Goal: Transaction & Acquisition: Purchase product/service

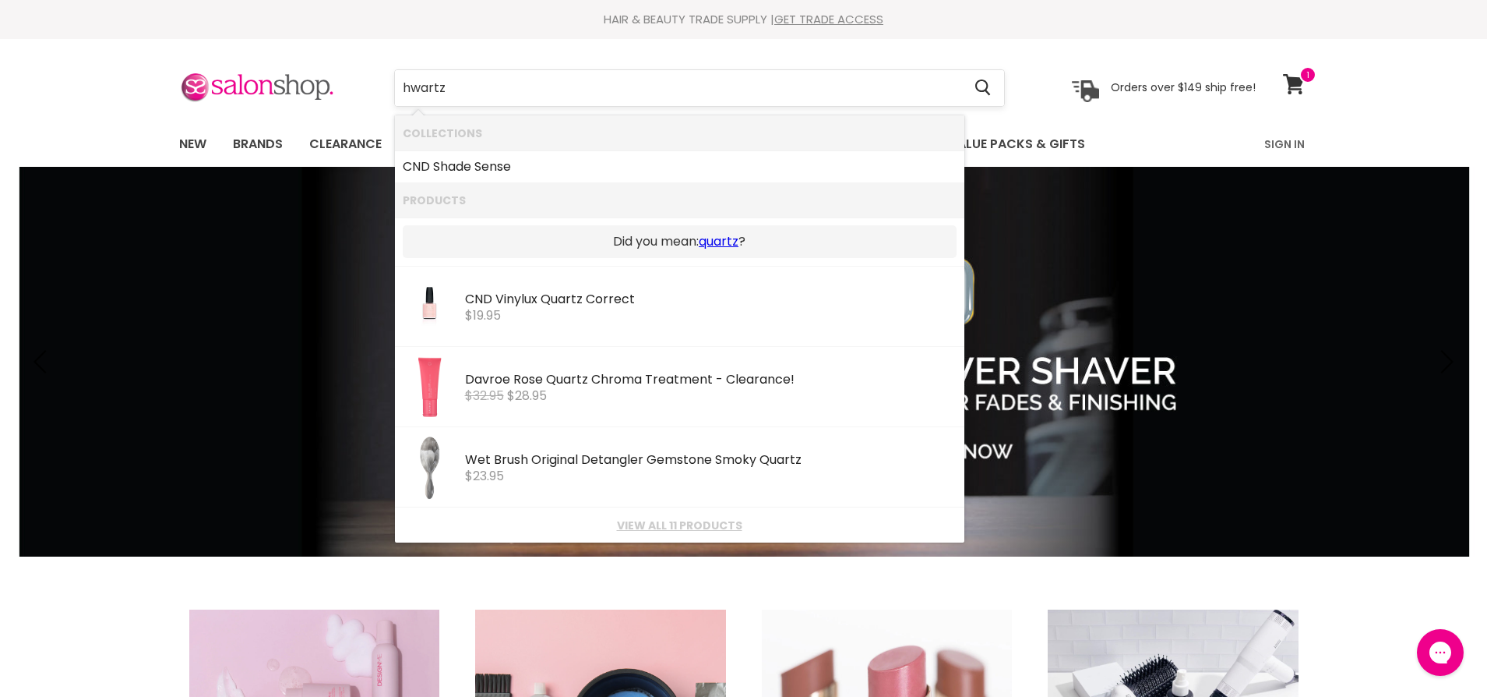
click at [400, 84] on input "hwartz" at bounding box center [679, 88] width 568 height 36
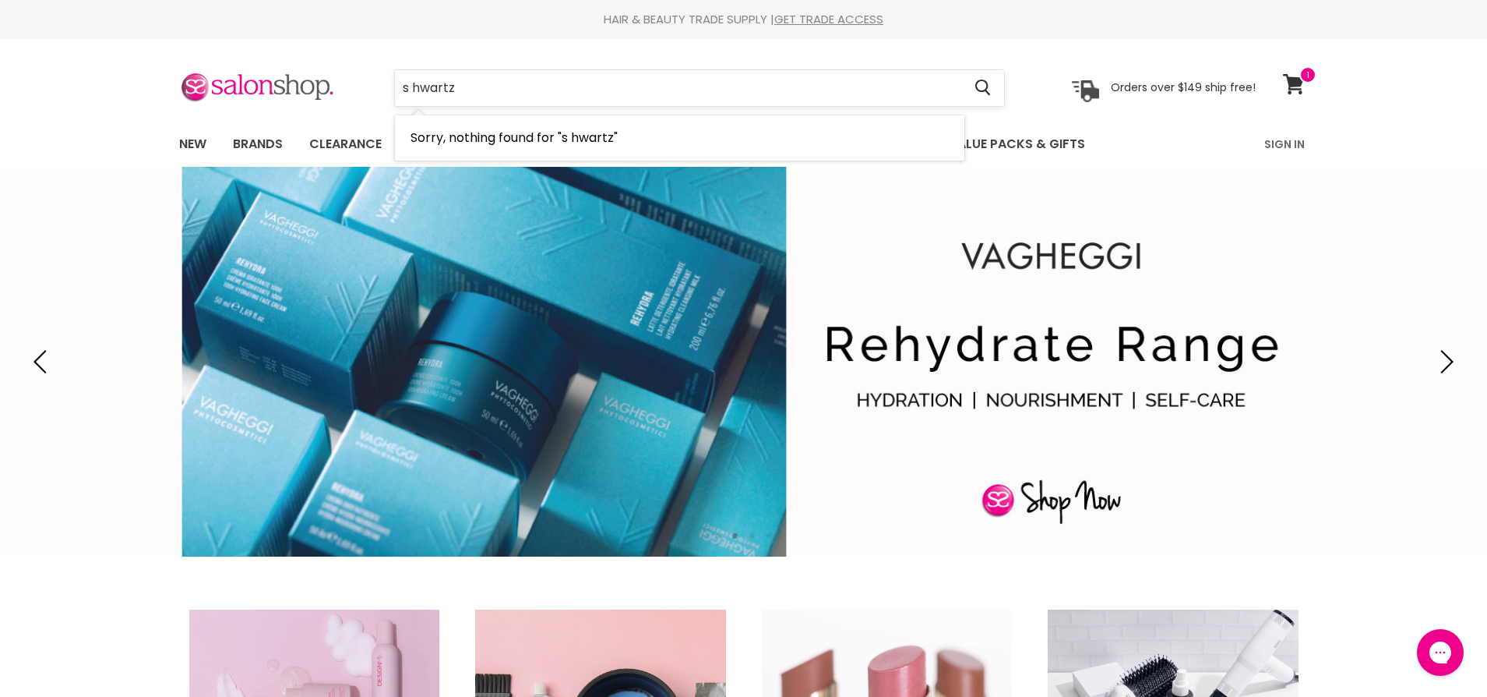
click at [461, 87] on input "s hwartz" at bounding box center [679, 88] width 568 height 36
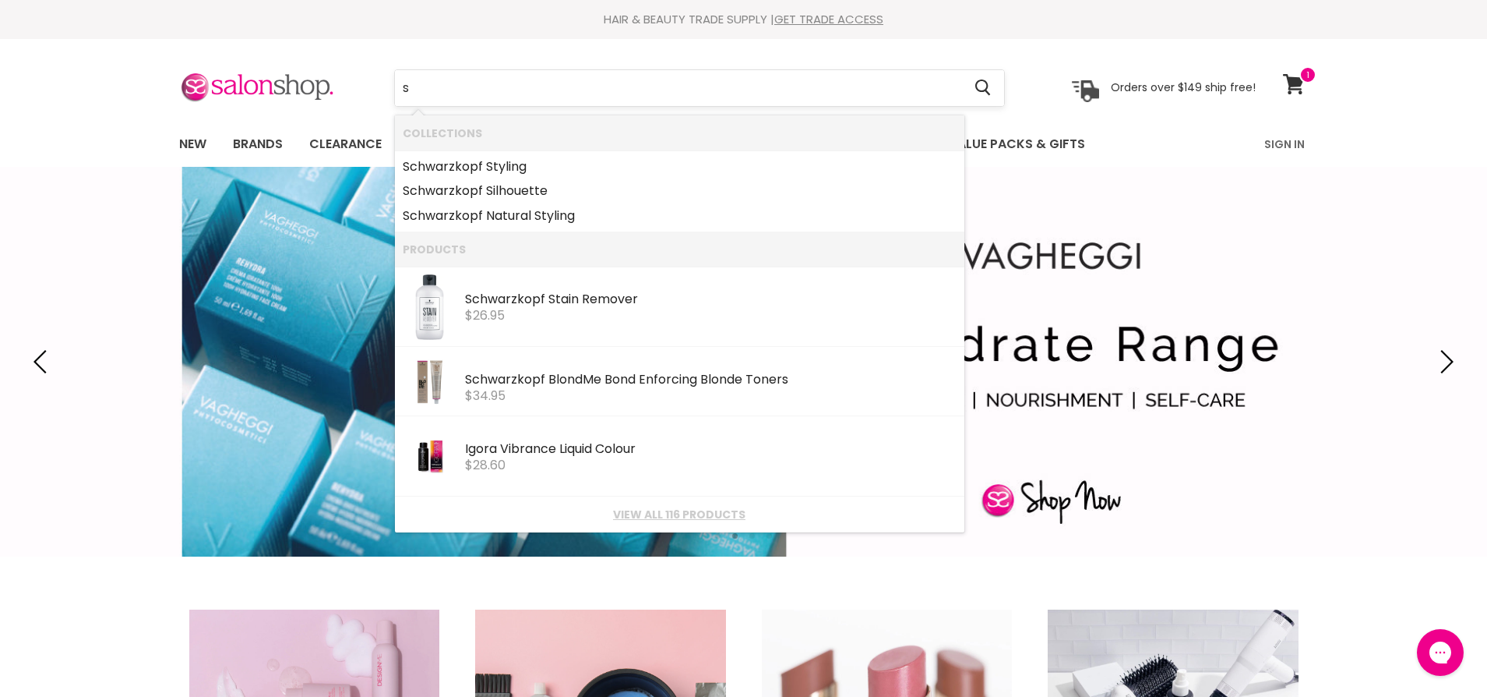
type input "s"
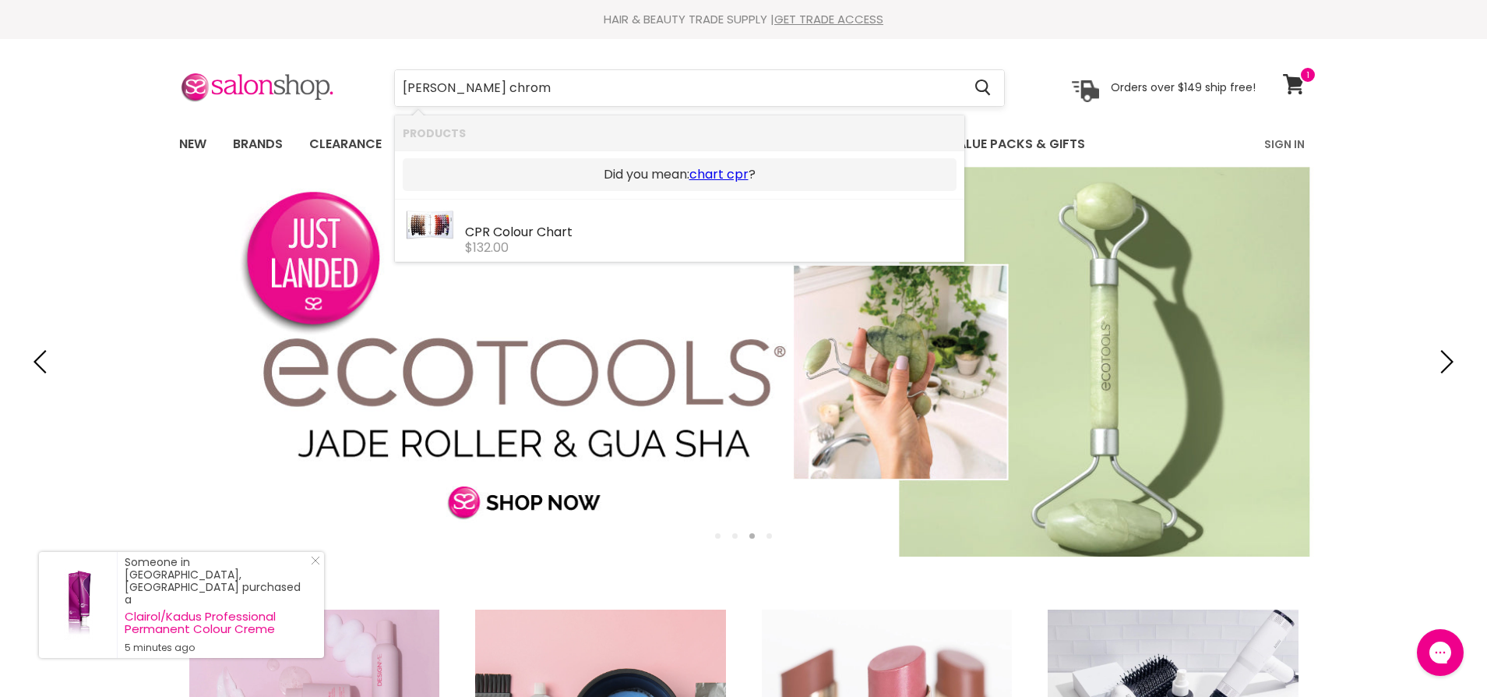
type input "[PERSON_NAME] chroma"
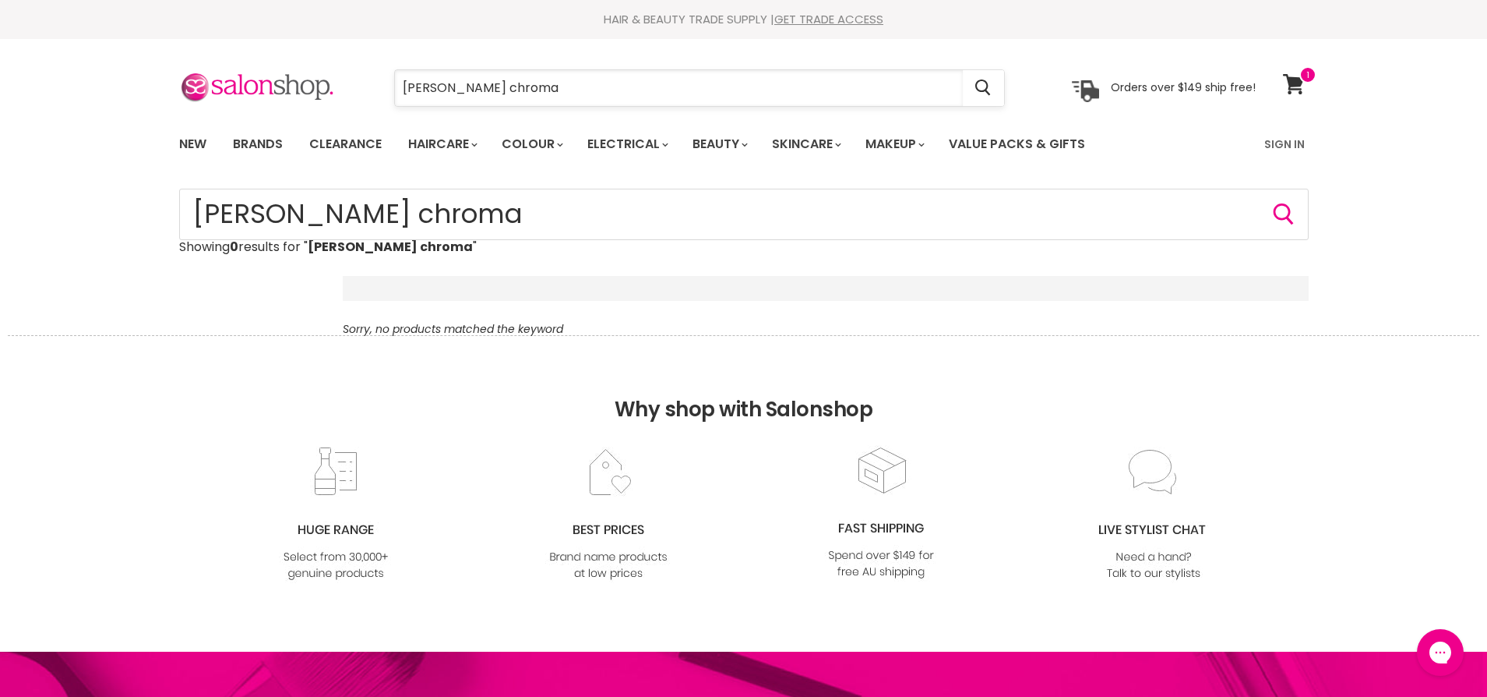
click at [453, 87] on input "[PERSON_NAME] chroma" at bounding box center [679, 88] width 568 height 36
type input "schwar chroma"
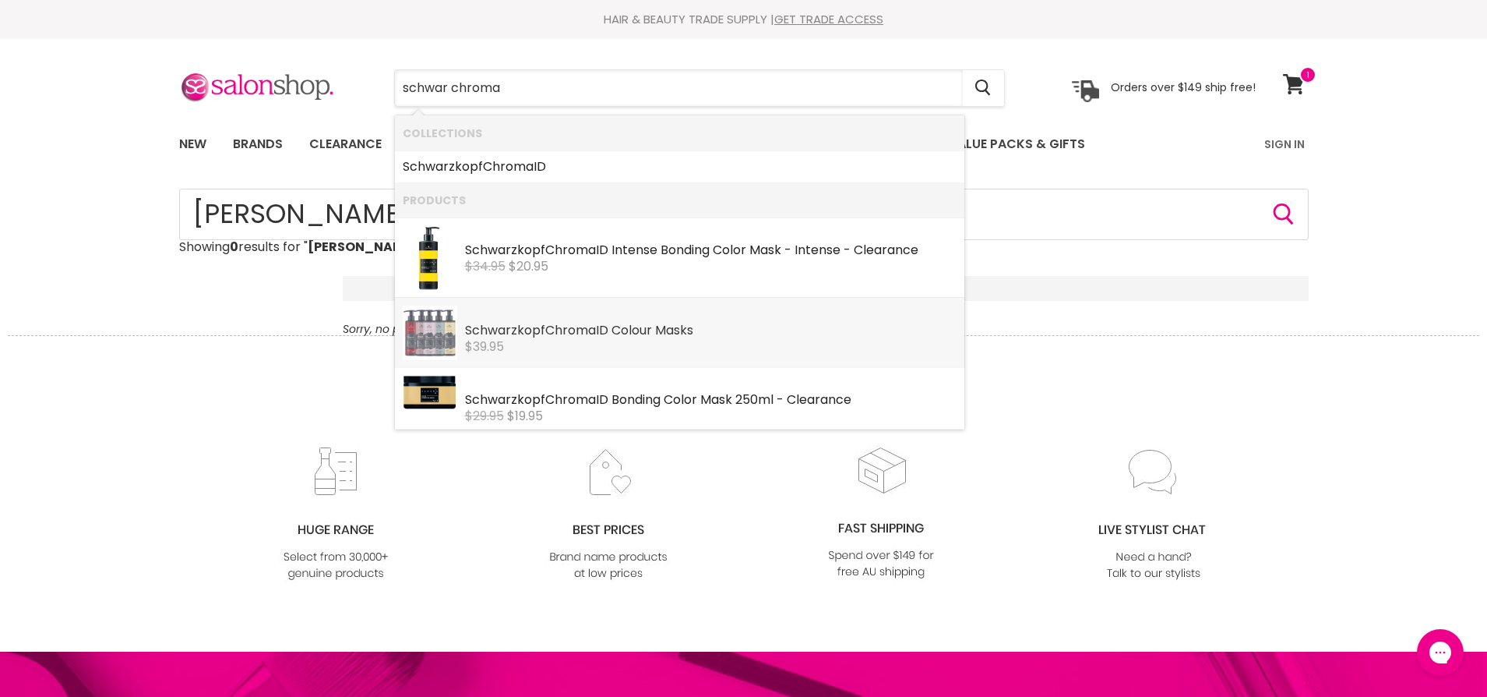
click at [589, 328] on b "Chroma" at bounding box center [570, 330] width 51 height 18
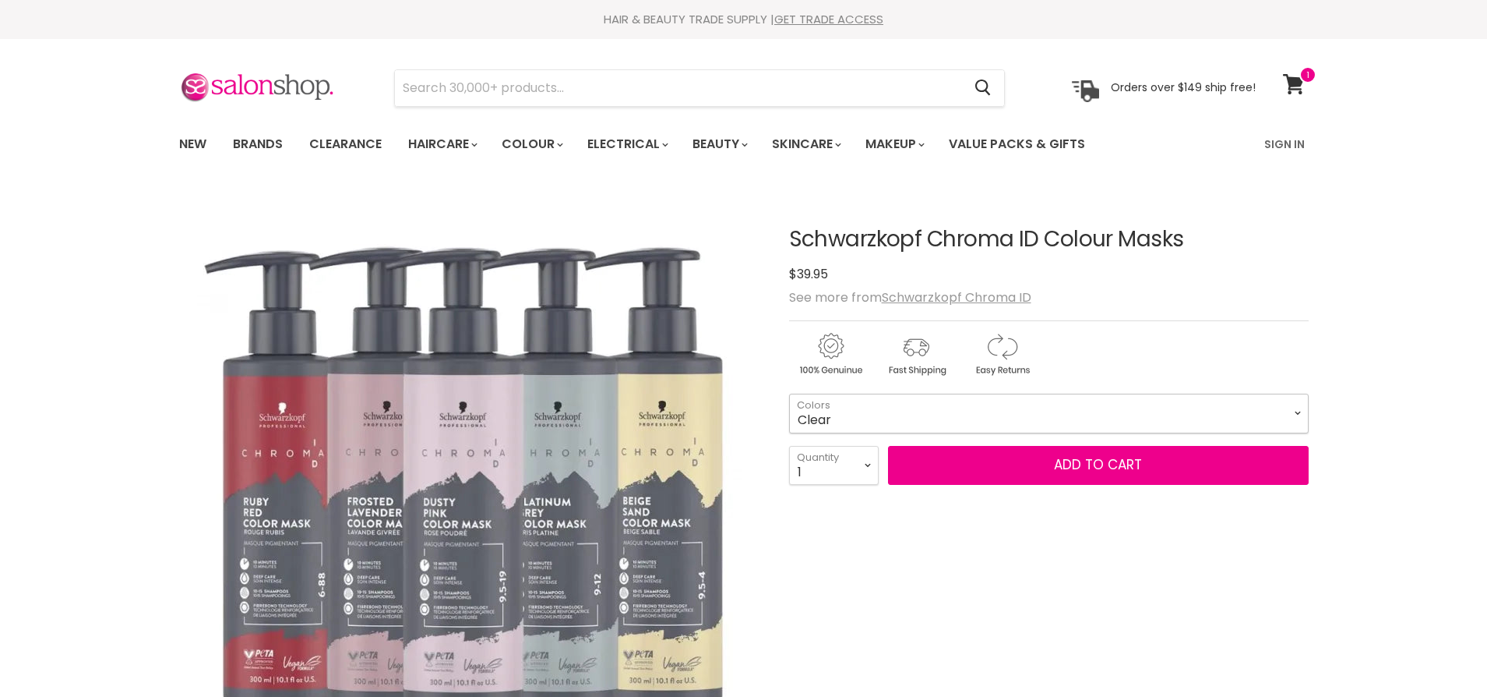
click at [1299, 415] on select "Clear Dusty Pink 9.5-19 Pear Silver 95-1 Glazed Caramel 8-46 Platinum Grey 9-12…" at bounding box center [1049, 412] width 520 height 39
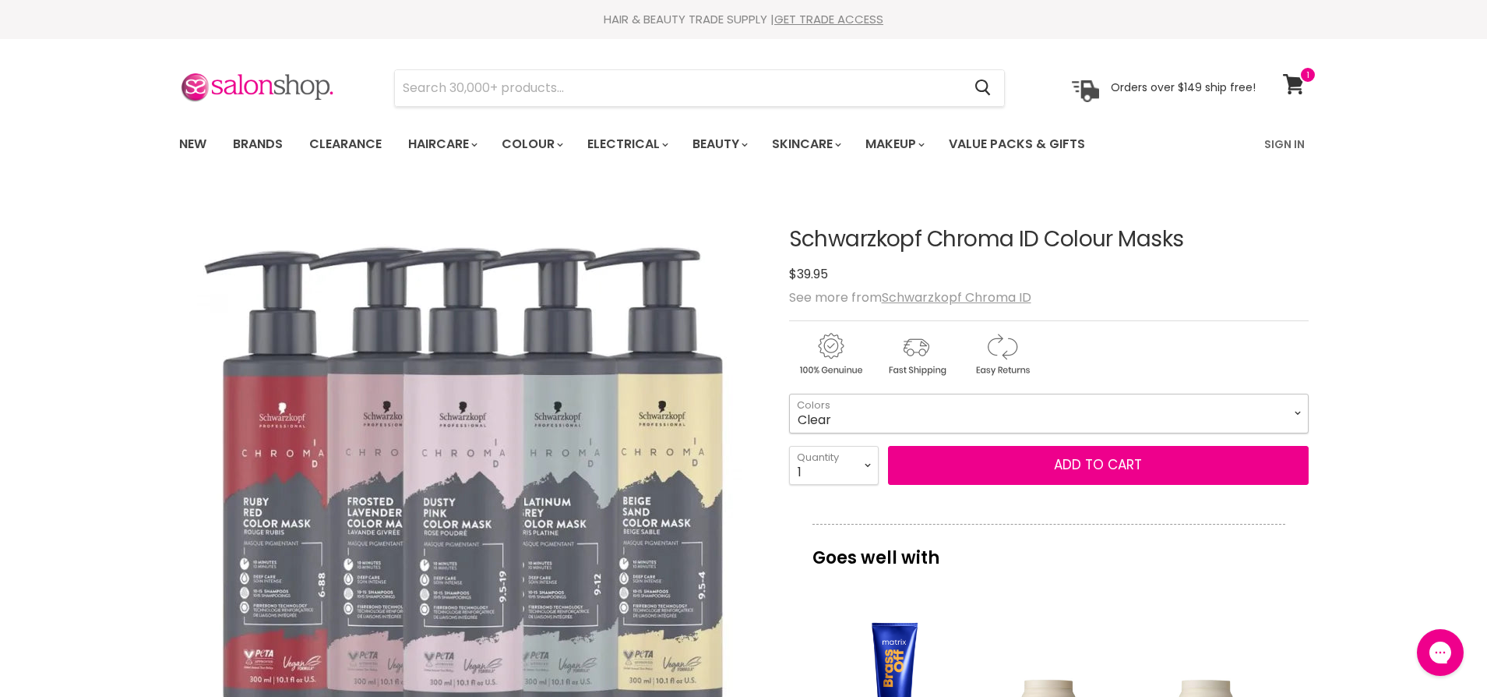
click at [1295, 406] on select "Clear Dusty Pink 9.5-19 Pear Silver 95-1 Glazed Caramel 8-46 Platinum Grey 9-12…" at bounding box center [1049, 412] width 520 height 39
drag, startPoint x: 1300, startPoint y: 411, endPoint x: 1290, endPoint y: 411, distance: 10.9
click at [1300, 411] on select "Clear Dusty Pink 9.5-19 Pear Silver 95-1 Glazed Caramel 8-46 Platinum Grey 9-12…" at bounding box center [1049, 412] width 520 height 39
click at [789, 393] on select "Clear Dusty Pink 9.5-19 Pear Silver 95-1 Glazed Caramel 8-46 Platinum Grey 9-12…" at bounding box center [1049, 412] width 520 height 39
select select "Pear Silver 95-1"
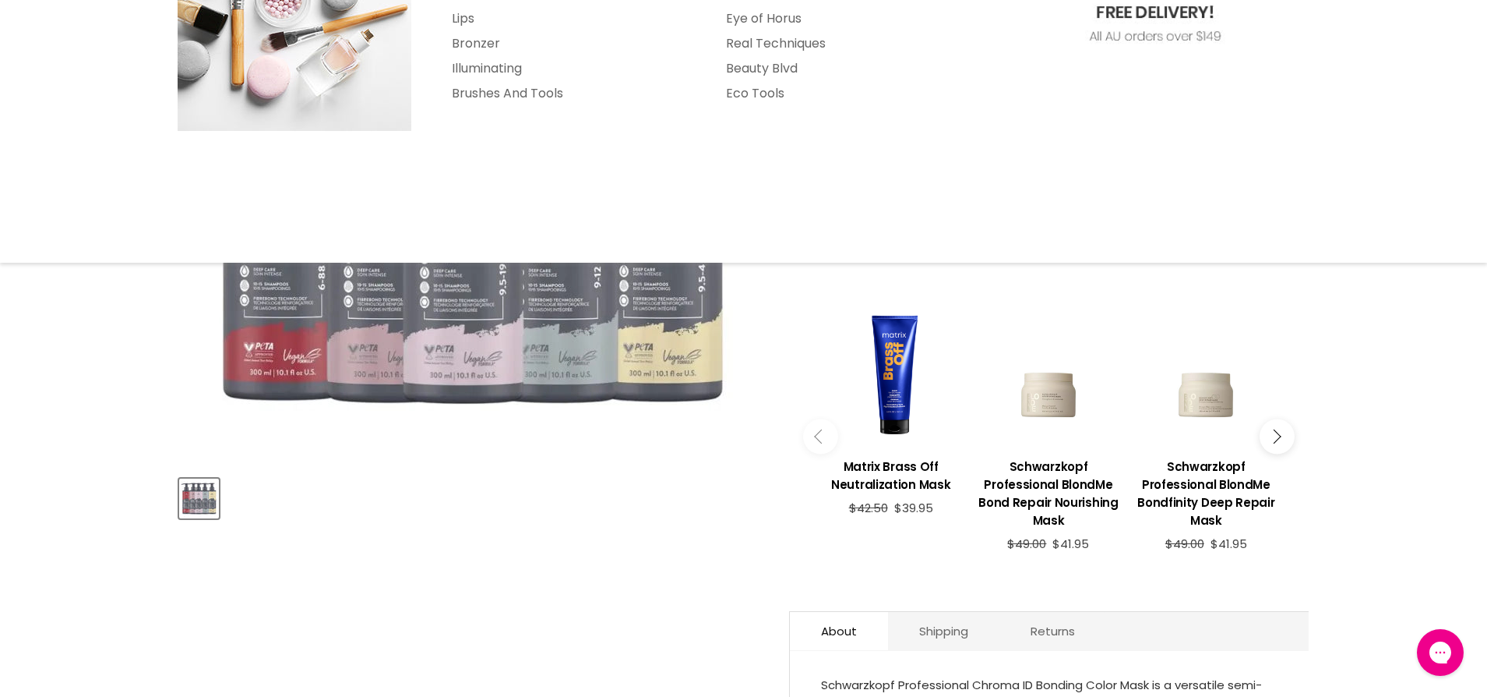
scroll to position [312, 0]
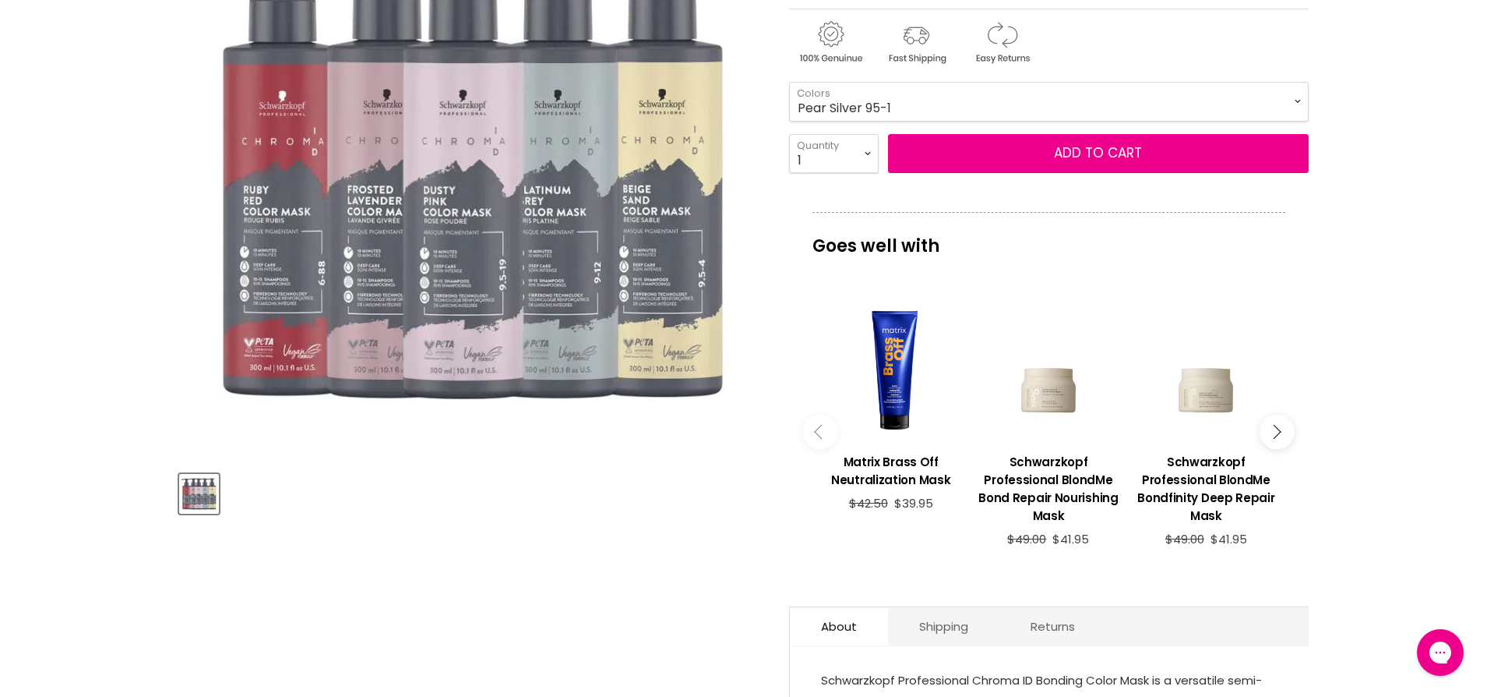
click at [499, 295] on img "Schwarzkopf Chroma ID Colour Masks image. Click or Scroll to Zoom." at bounding box center [469, 167] width 545 height 545
click at [657, 271] on img "Schwarzkopf Chroma ID Colour Masks image. Click or Scroll to Zoom." at bounding box center [469, 167] width 545 height 545
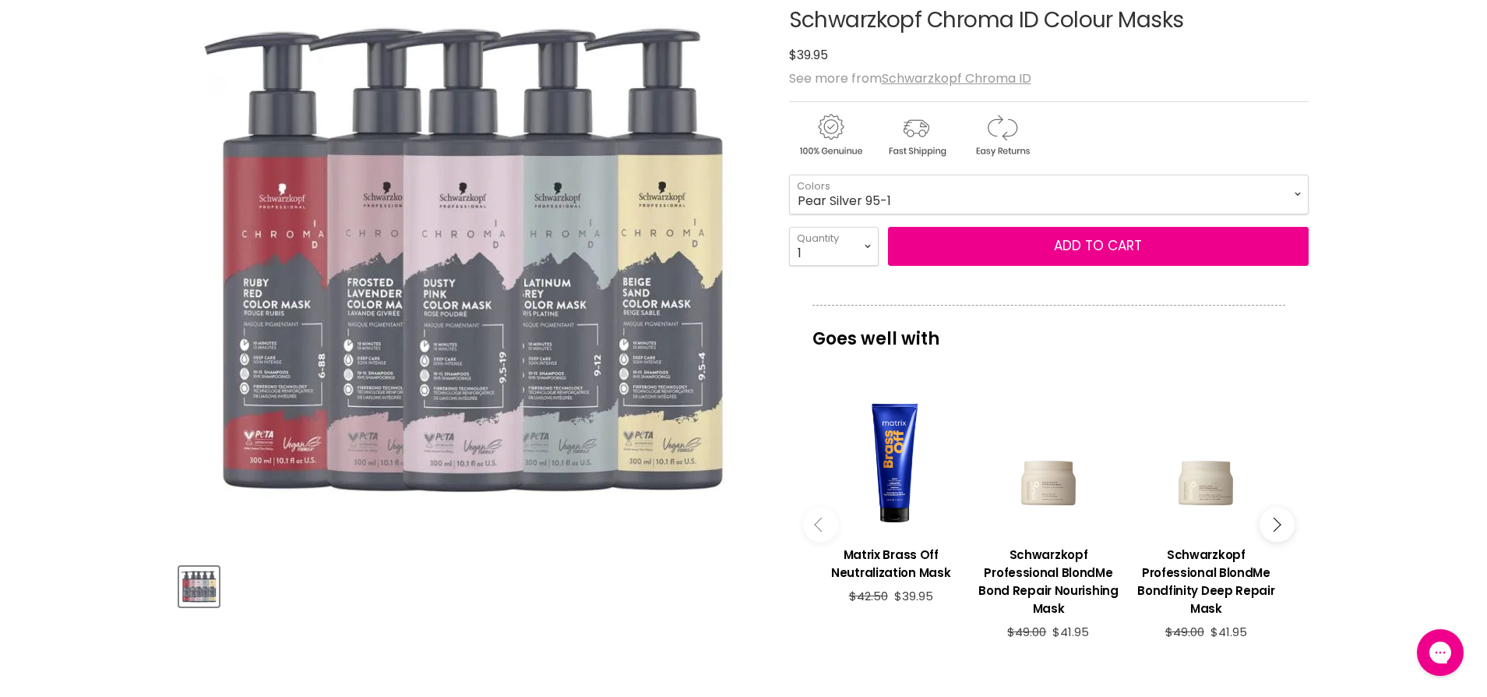
scroll to position [0, 0]
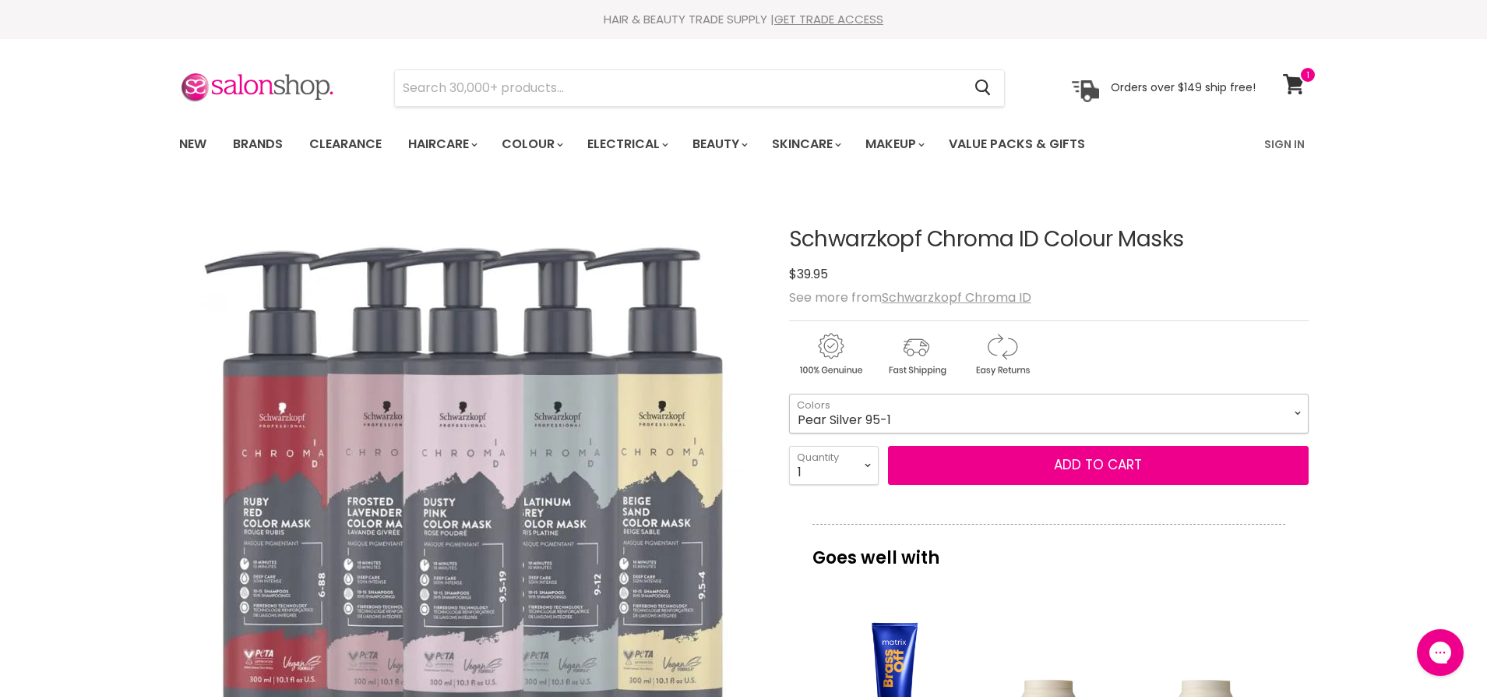
click at [1296, 411] on select "Clear Dusty Pink 9.5-19 Pear Silver 95-1 Glazed Caramel 8-46 Platinum Grey 9-12…" at bounding box center [1049, 412] width 520 height 39
click at [1297, 413] on select "Clear Dusty Pink 9.5-19 Pear Silver 95-1 Glazed Caramel 8-46 Platinum Grey 9-12…" at bounding box center [1049, 412] width 520 height 39
click at [1299, 413] on select "Clear Dusty Pink 9.5-19 Pear Silver 95-1 Glazed Caramel 8-46 Platinum Grey 9-12…" at bounding box center [1049, 412] width 520 height 39
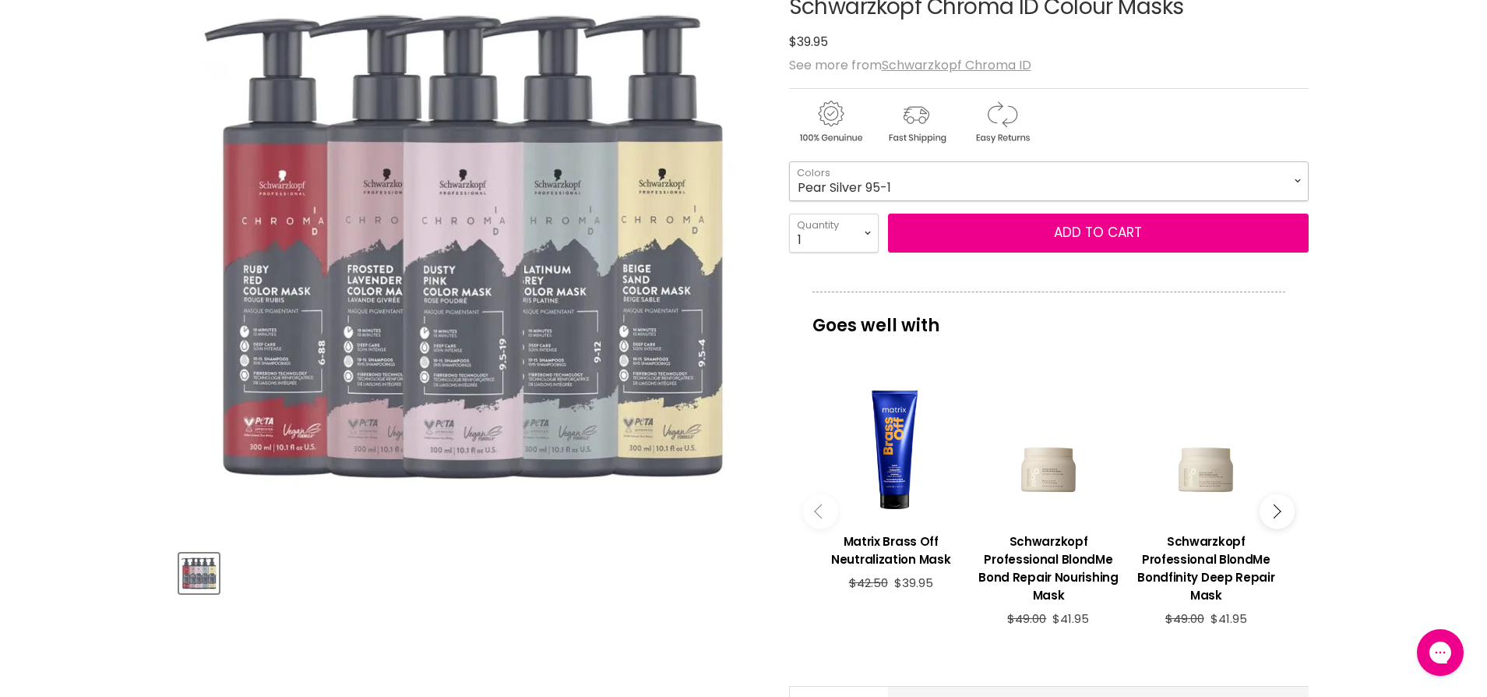
scroll to position [234, 0]
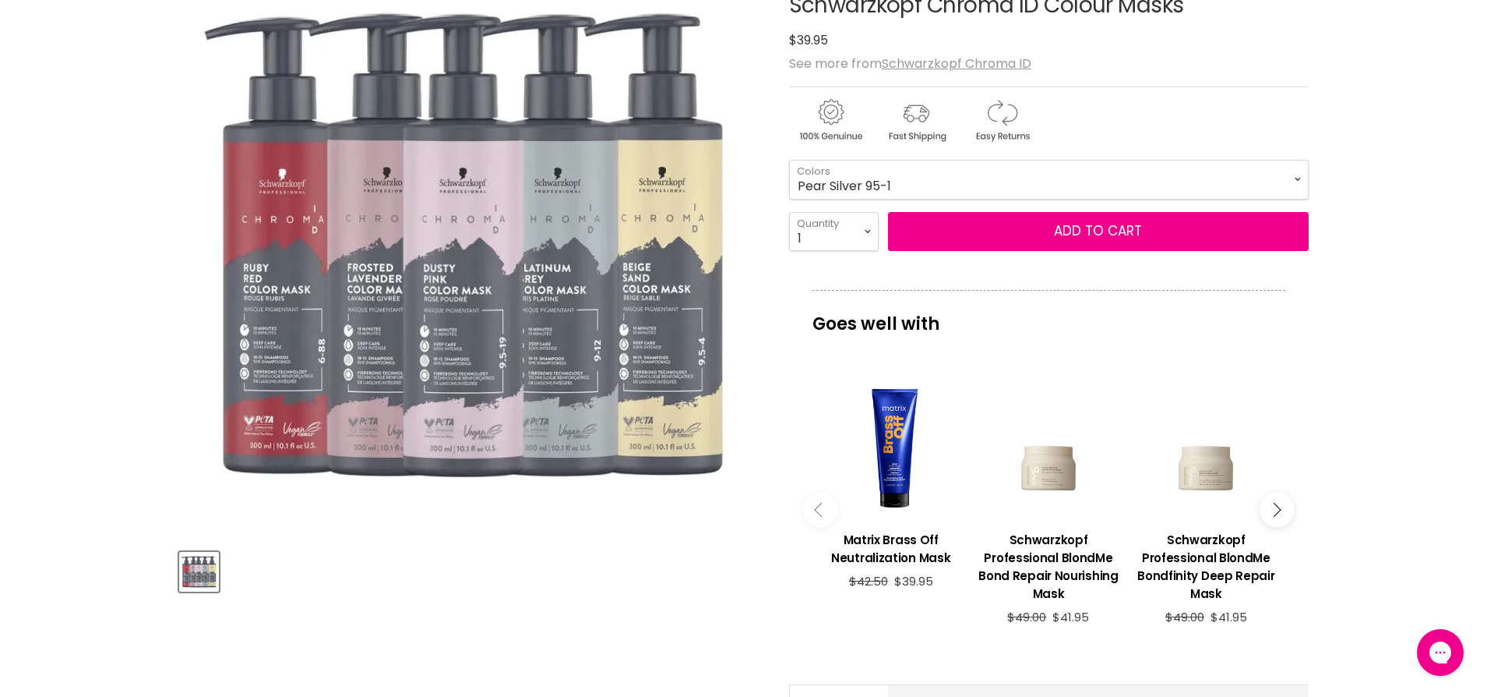
click at [194, 563] on img "Product thumbnails" at bounding box center [199, 571] width 37 height 37
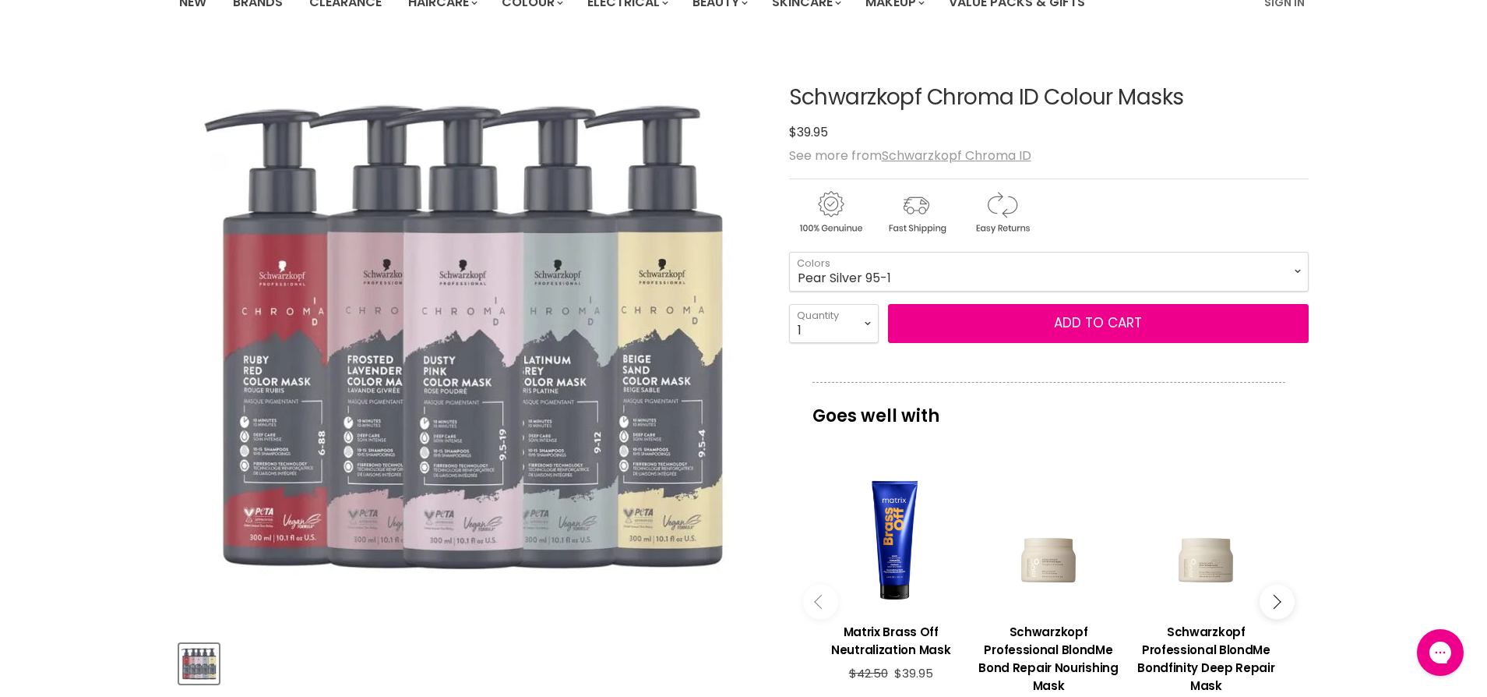
scroll to position [0, 0]
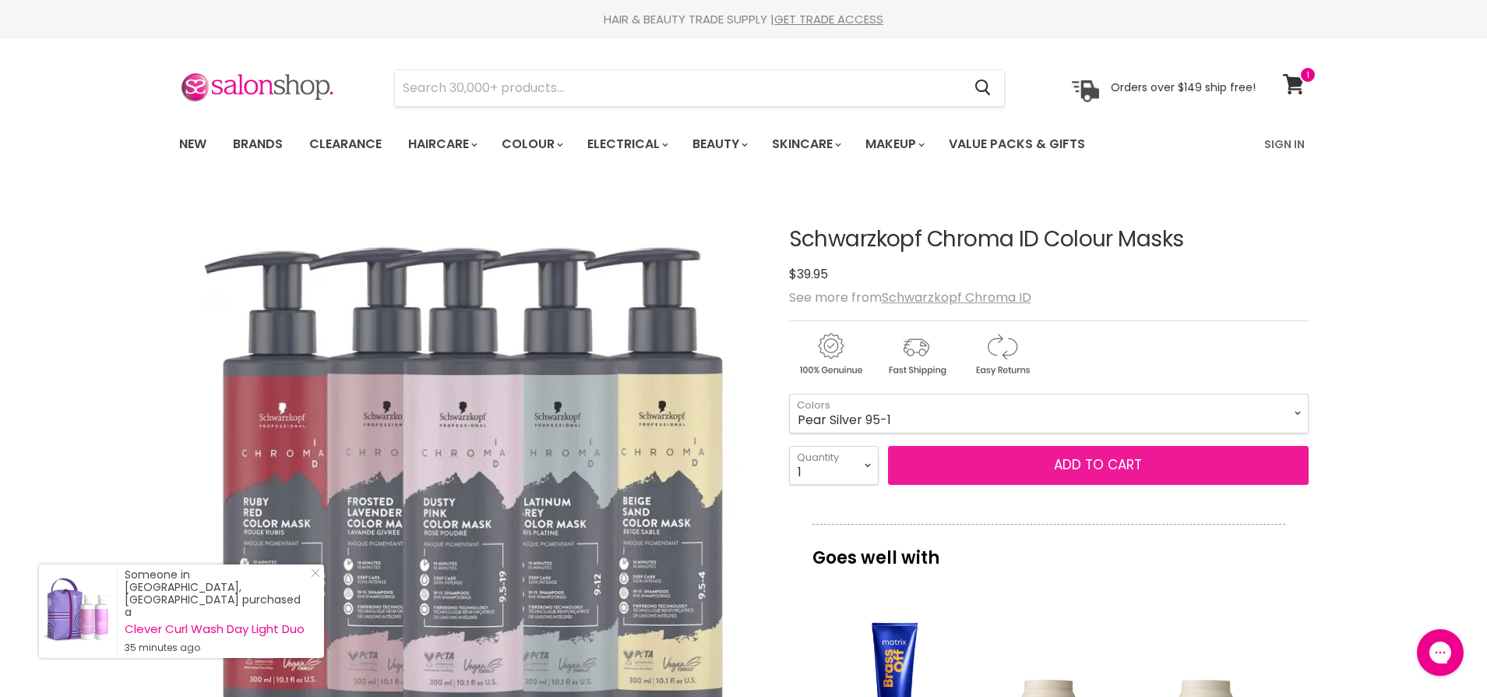
click at [1094, 464] on button "Add to cart" at bounding box center [1098, 465] width 421 height 39
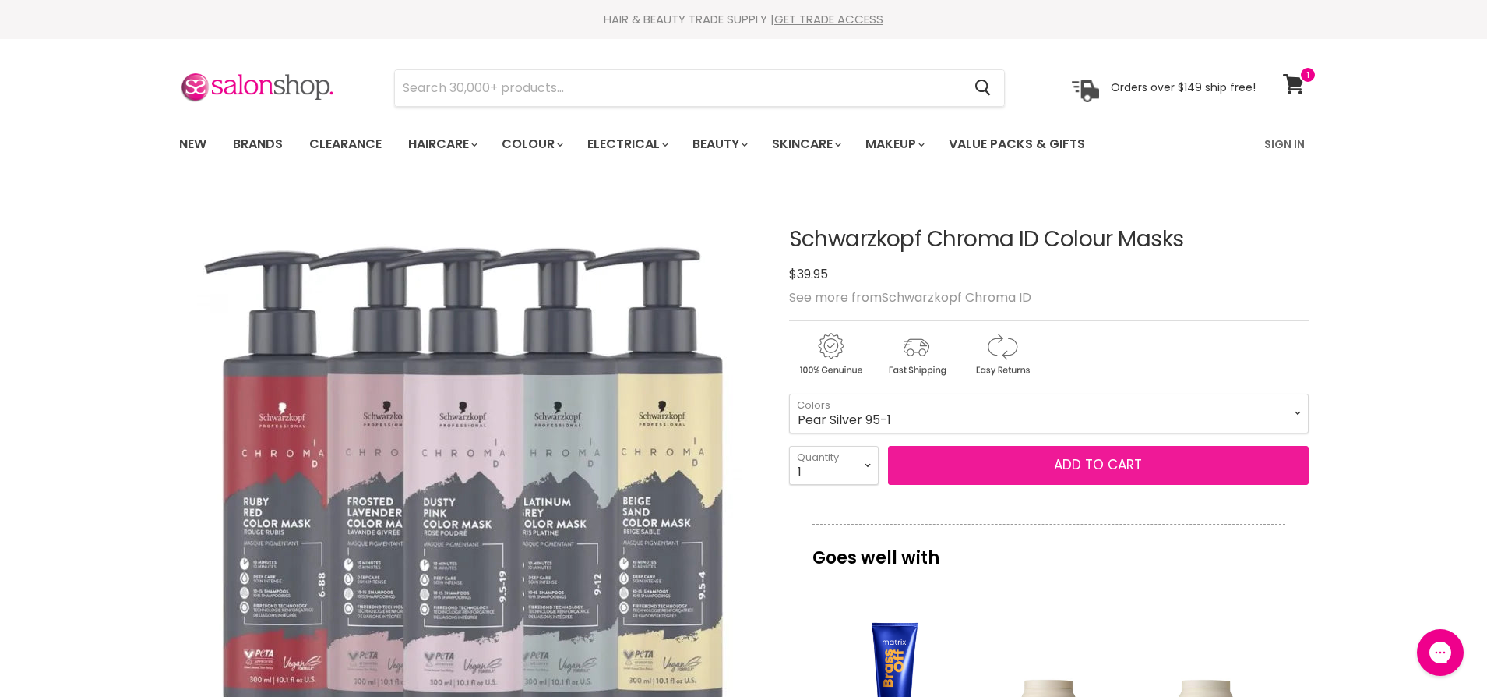
click at [1032, 466] on button "Add to cart" at bounding box center [1098, 465] width 421 height 39
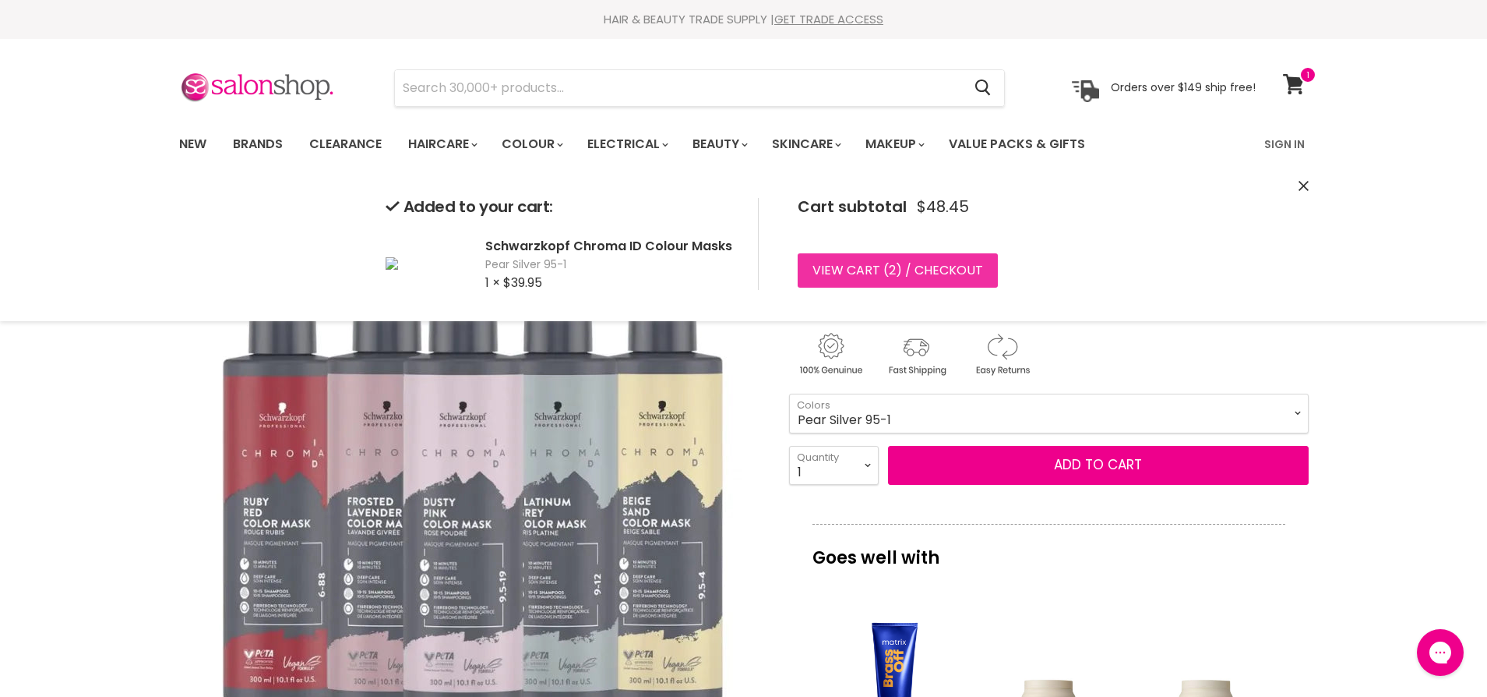
click at [845, 270] on link "View cart ( 2 ) / Checkout" at bounding box center [898, 270] width 200 height 34
